Goal: Navigation & Orientation: Find specific page/section

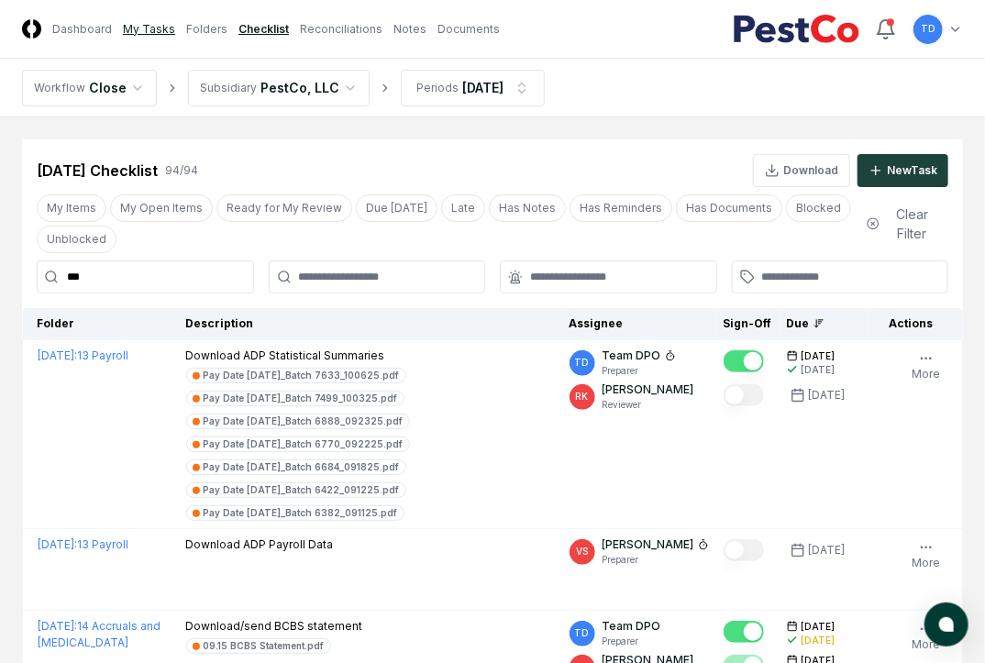
click at [132, 29] on link "My Tasks" at bounding box center [149, 29] width 52 height 17
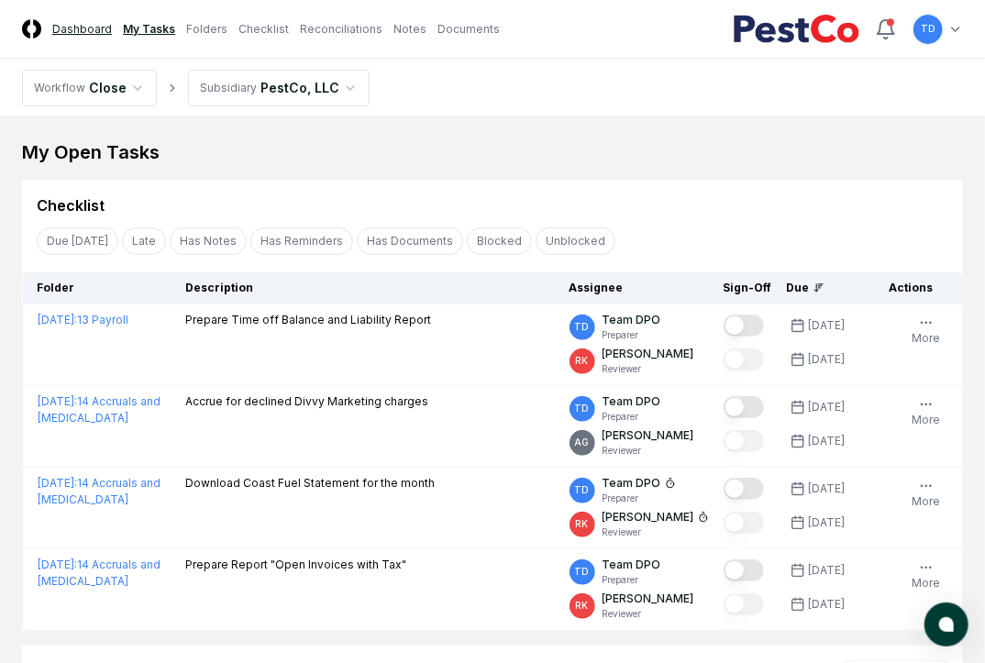
click at [83, 30] on link "Dashboard" at bounding box center [82, 29] width 60 height 17
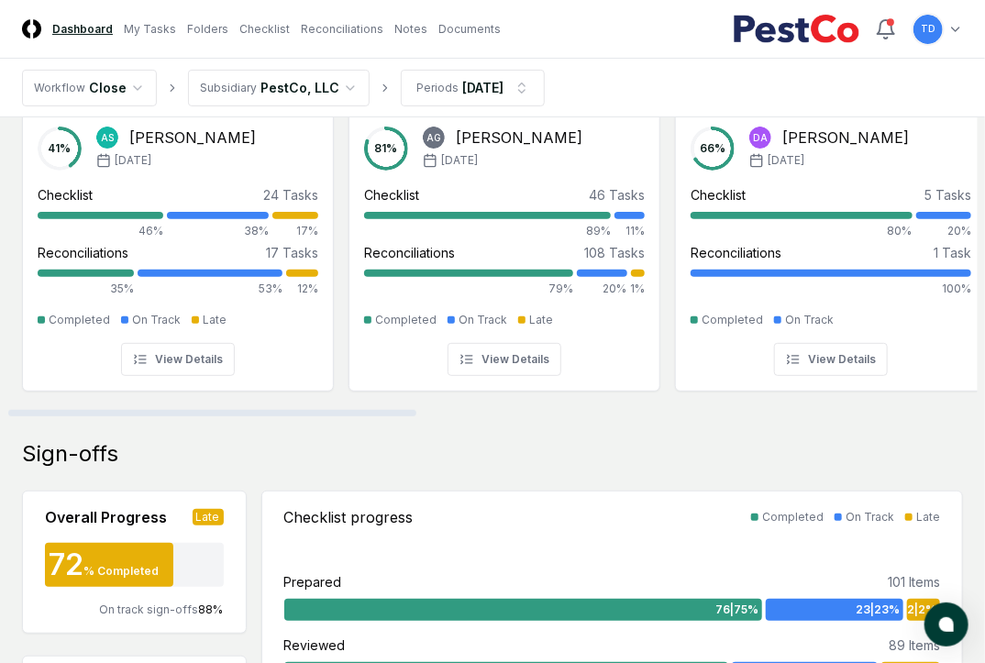
scroll to position [97, 0]
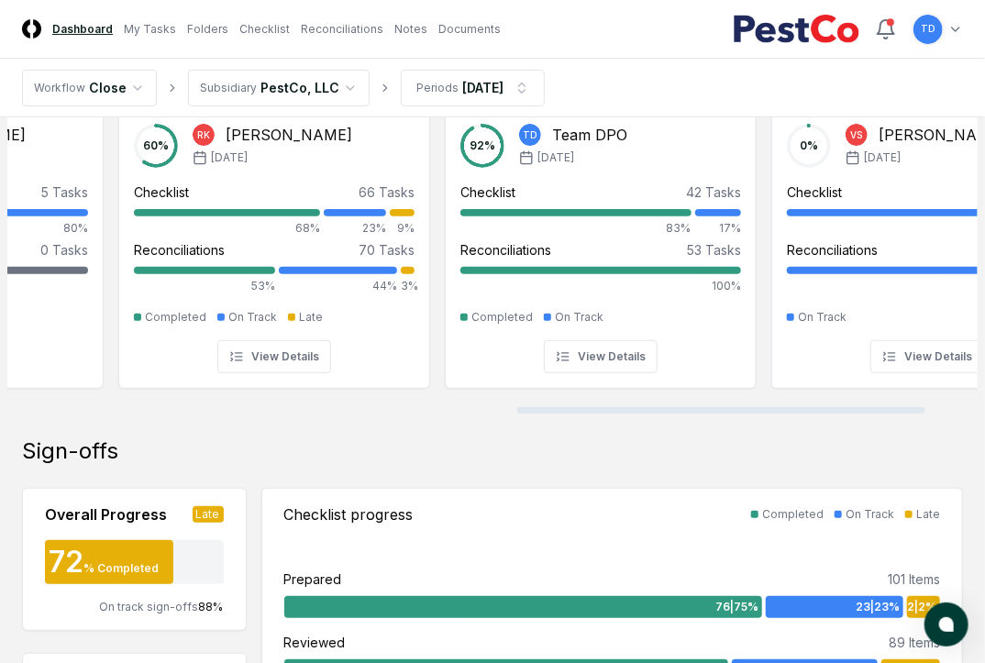
drag, startPoint x: 397, startPoint y: 405, endPoint x: 721, endPoint y: 437, distance: 325.4
click at [721, 415] on div at bounding box center [492, 409] width 971 height 9
